Goal: Find specific page/section: Find specific page/section

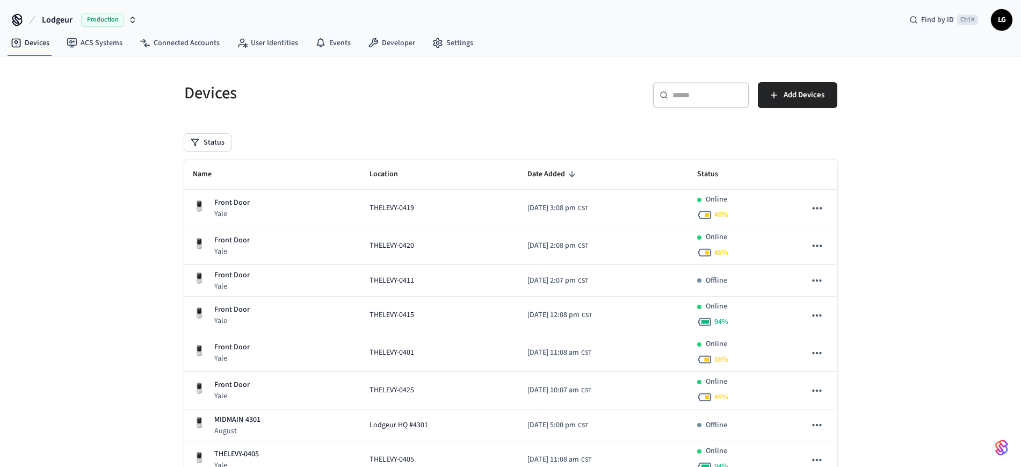
click at [724, 97] on input "text" at bounding box center [708, 95] width 70 height 11
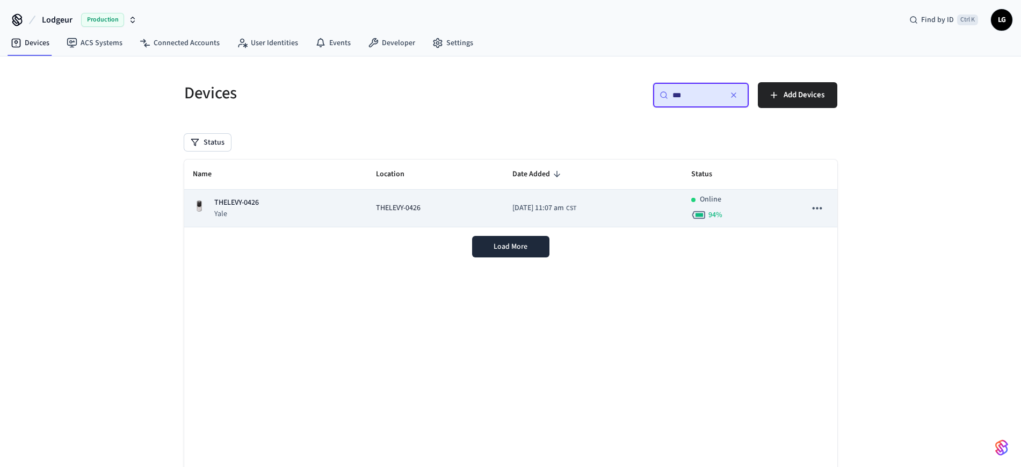
type input "***"
click at [261, 201] on div "THELEVY-0426 [GEOGRAPHIC_DATA]" at bounding box center [276, 208] width 167 height 22
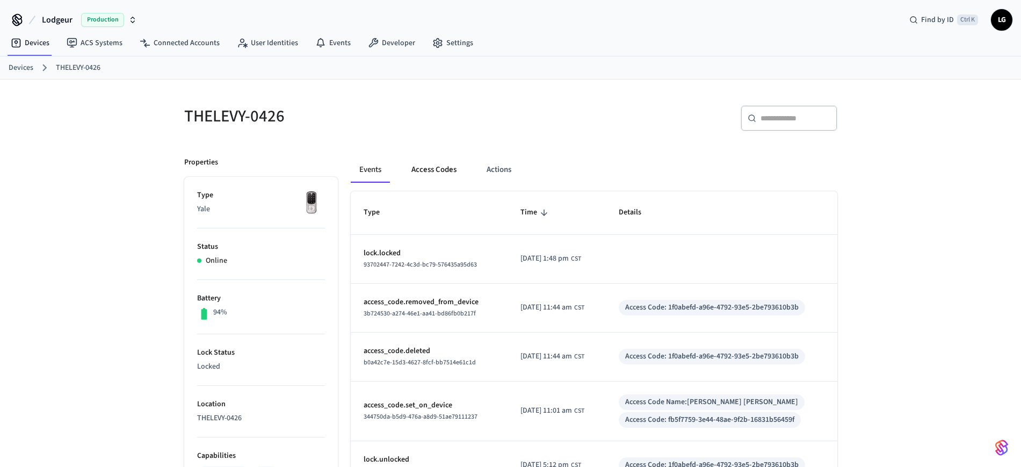
click at [431, 174] on button "Access Codes" at bounding box center [434, 170] width 62 height 26
